Goal: Check status

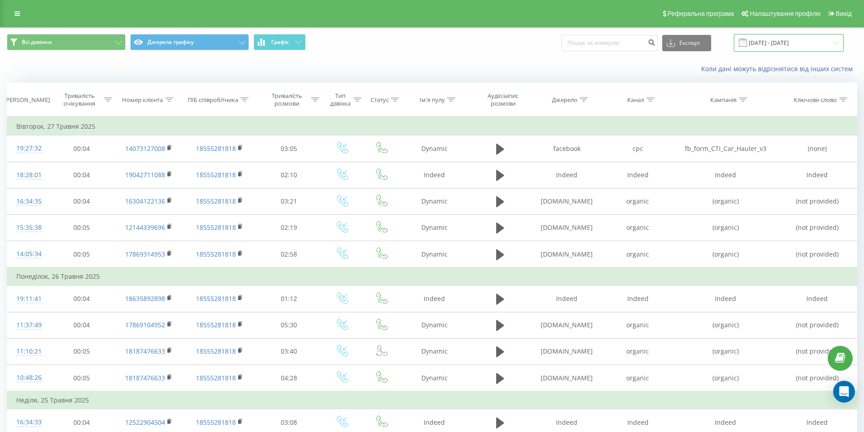
click at [793, 45] on input "[DATE] - [DATE]" at bounding box center [789, 43] width 110 height 18
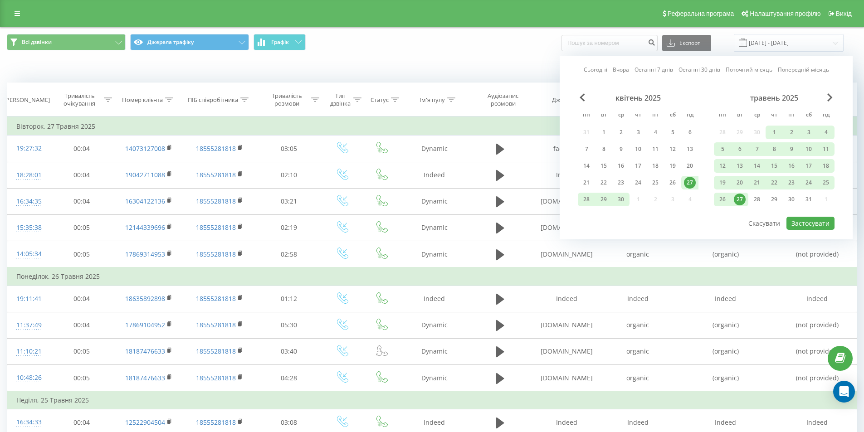
click at [598, 70] on link "Сьогодні" at bounding box center [596, 69] width 24 height 9
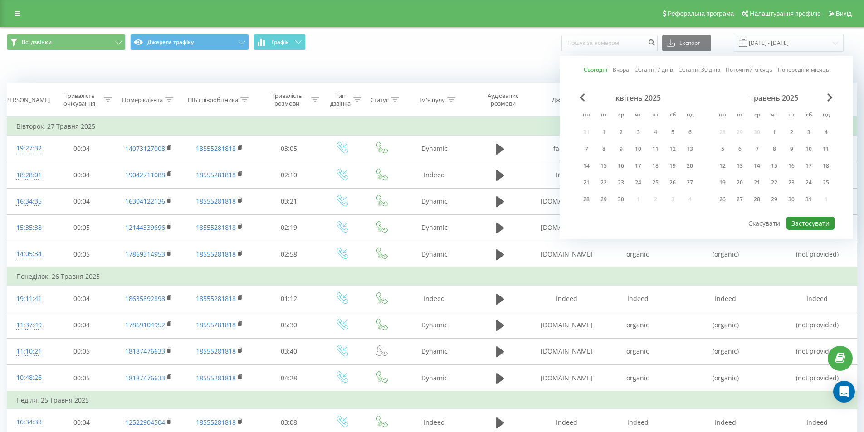
click at [799, 224] on button "Застосувати" at bounding box center [810, 223] width 48 height 13
type input "[DATE] - [DATE]"
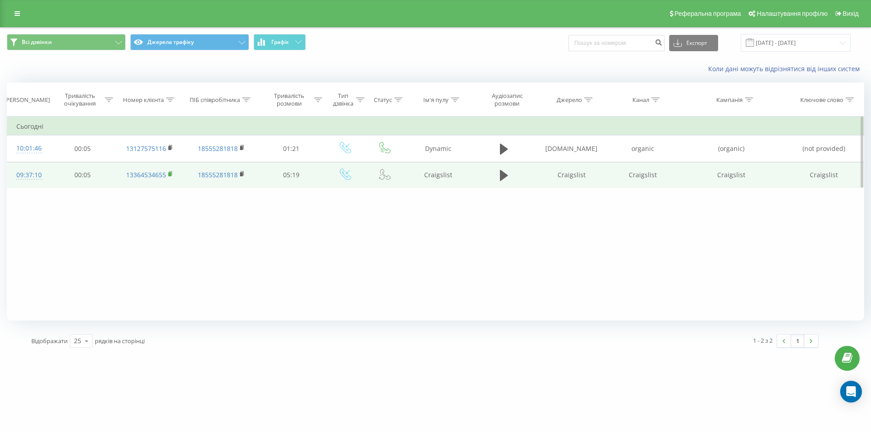
click at [172, 176] on icon at bounding box center [170, 173] width 3 height 4
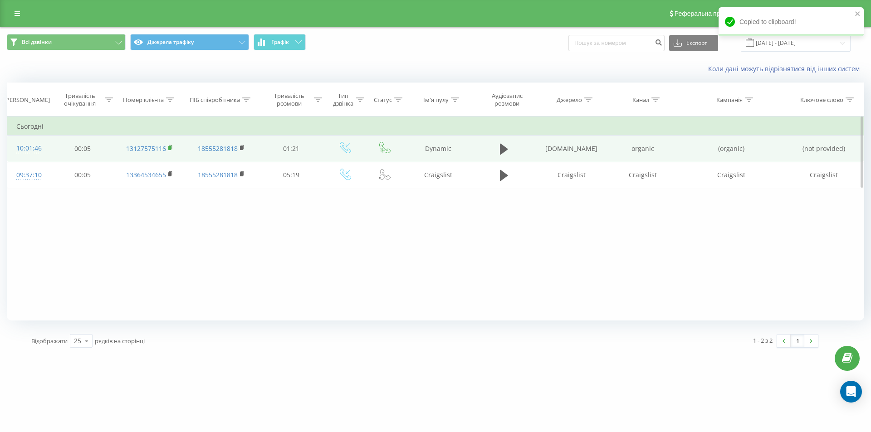
click at [173, 149] on icon at bounding box center [170, 148] width 5 height 6
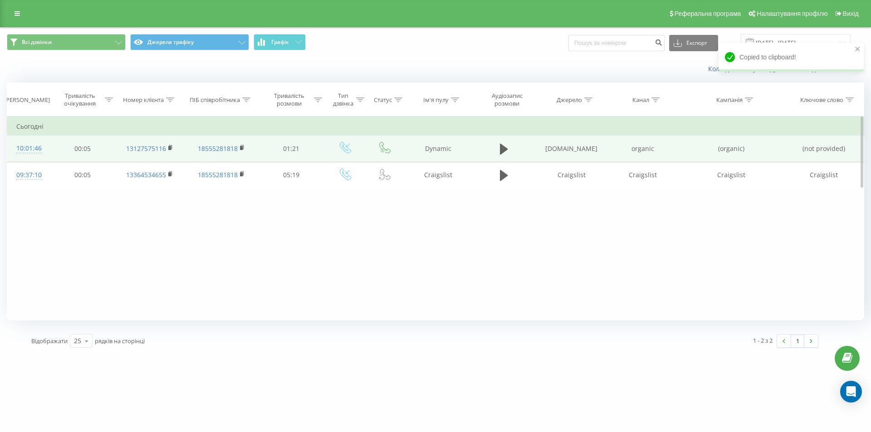
drag, startPoint x: 698, startPoint y: 283, endPoint x: 729, endPoint y: 160, distance: 126.8
click at [698, 280] on div "Фільтрувати за умовою Дорівнює Скасувати OK Фільтрувати за умовою Містить Скасу…" at bounding box center [435, 219] width 857 height 204
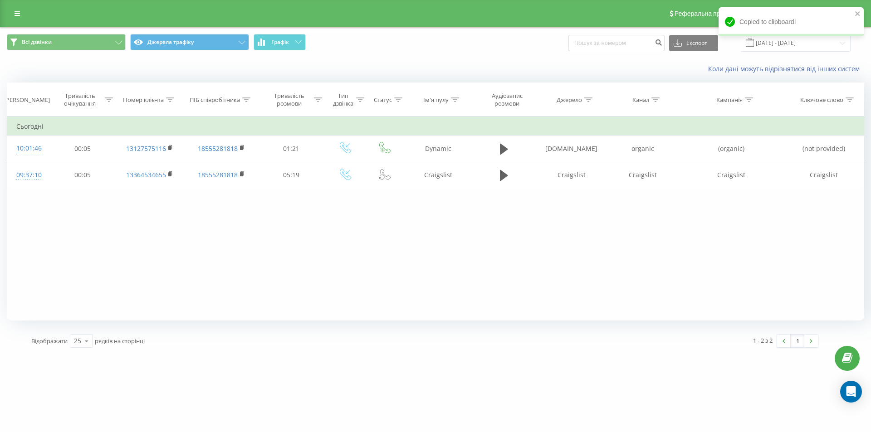
click at [793, 42] on div "Copied to clipboard!" at bounding box center [790, 24] width 145 height 35
drag, startPoint x: 773, startPoint y: 44, endPoint x: 770, endPoint y: 49, distance: 6.1
click at [773, 44] on input "[DATE] - [DATE]" at bounding box center [796, 43] width 110 height 18
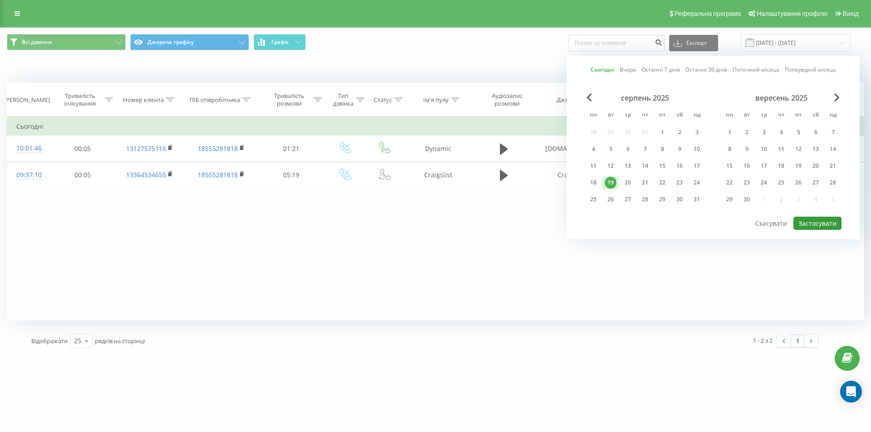
click at [824, 222] on button "Застосувати" at bounding box center [817, 223] width 48 height 13
